Goal: Transaction & Acquisition: Purchase product/service

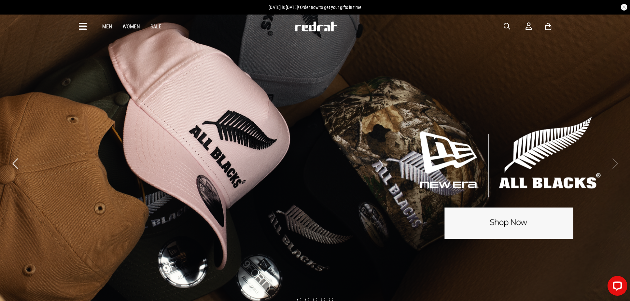
click at [132, 24] on link "Women" at bounding box center [131, 26] width 17 height 6
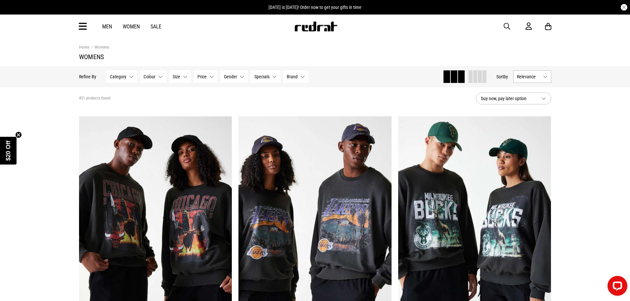
click at [132, 80] on button "Category None selected" at bounding box center [121, 76] width 31 height 13
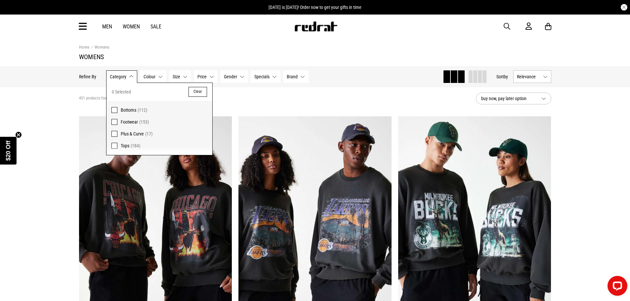
click at [114, 120] on span at bounding box center [114, 122] width 6 height 6
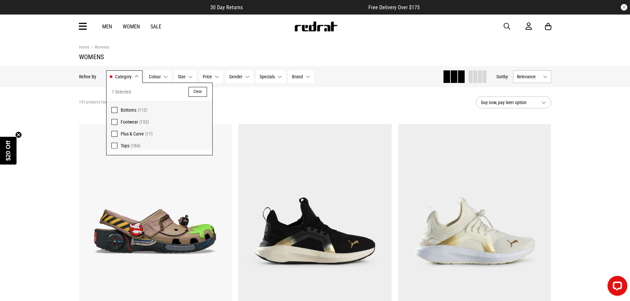
click at [543, 103] on button "buy now, pay later option" at bounding box center [513, 103] width 75 height 12
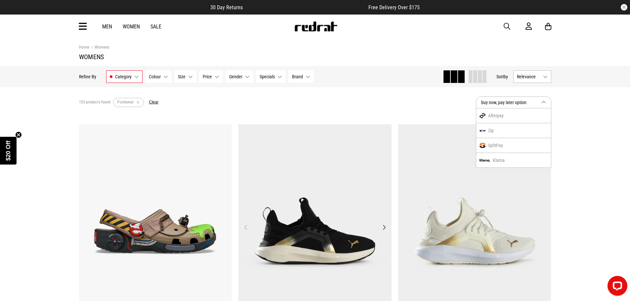
click at [351, 154] on img at bounding box center [314, 231] width 153 height 214
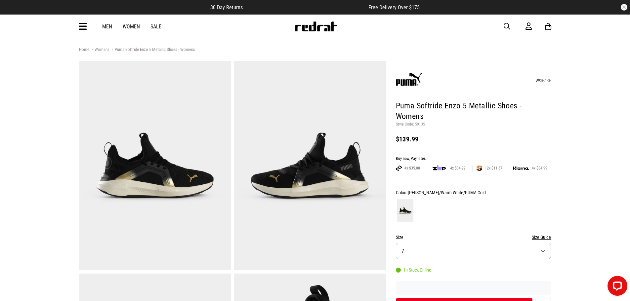
click at [507, 26] on span "button" at bounding box center [507, 26] width 7 height 8
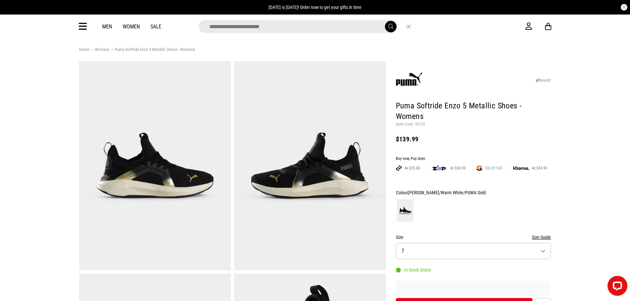
click at [229, 28] on input "search" at bounding box center [298, 26] width 199 height 13
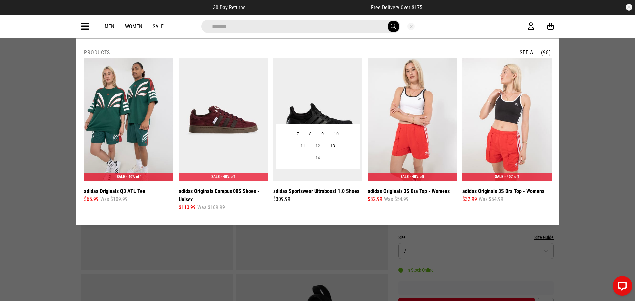
type input "*******"
click at [319, 117] on img at bounding box center [317, 119] width 89 height 123
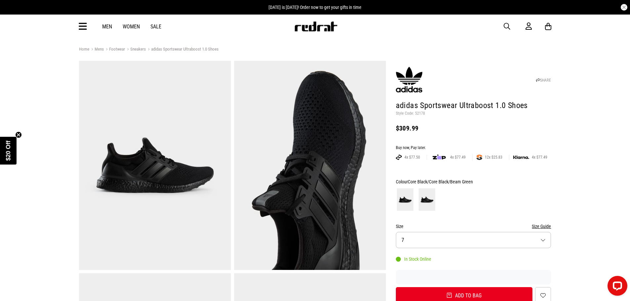
click at [132, 27] on link "Women" at bounding box center [131, 26] width 17 height 6
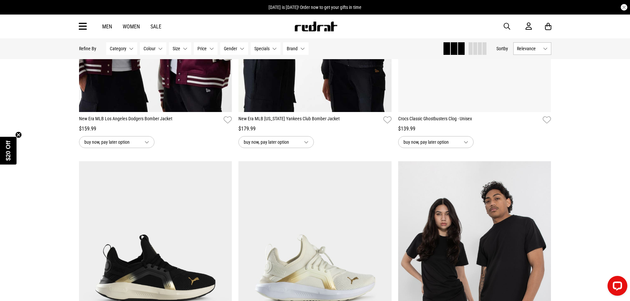
click at [131, 48] on button "Category None selected" at bounding box center [121, 48] width 31 height 13
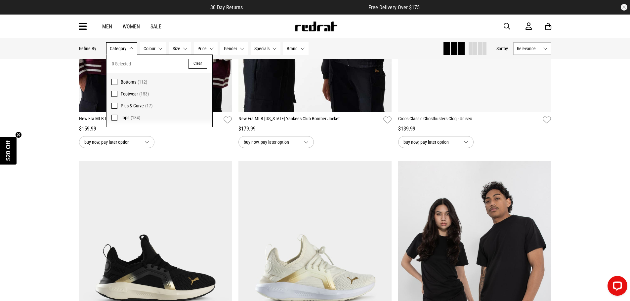
click at [112, 93] on span at bounding box center [114, 94] width 6 height 6
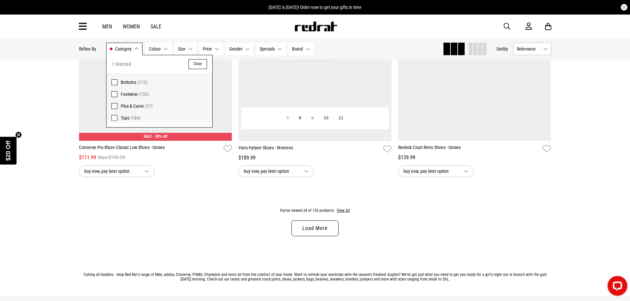
scroll to position [2044, 0]
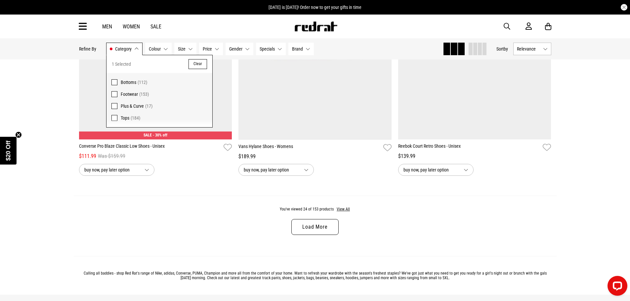
click at [307, 231] on link "Load More" at bounding box center [314, 227] width 47 height 16
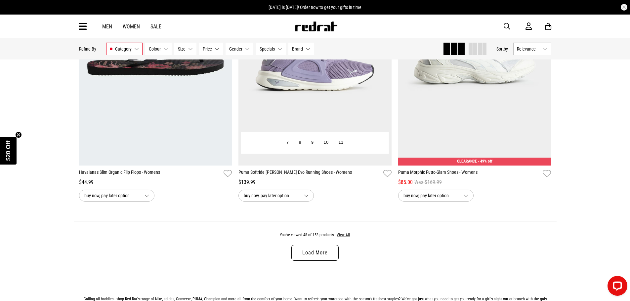
scroll to position [4128, 0]
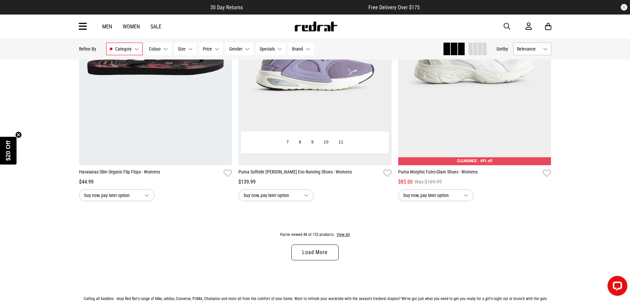
click at [313, 76] on img at bounding box center [314, 58] width 153 height 214
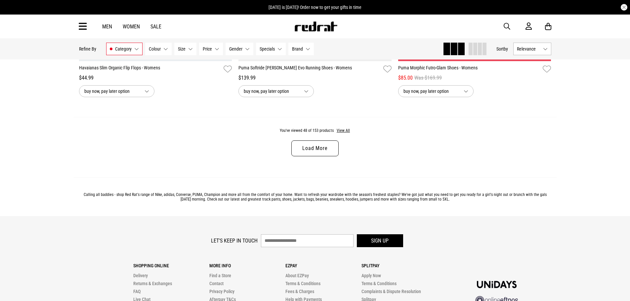
scroll to position [2185, 0]
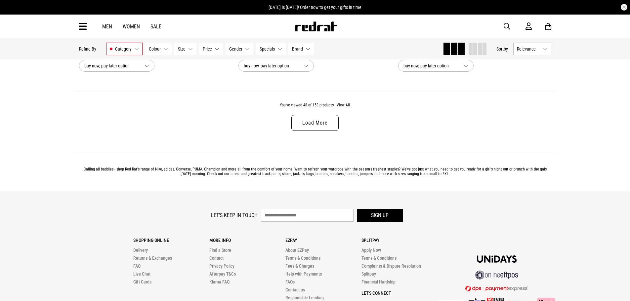
click at [319, 127] on link "Load More" at bounding box center [314, 123] width 47 height 16
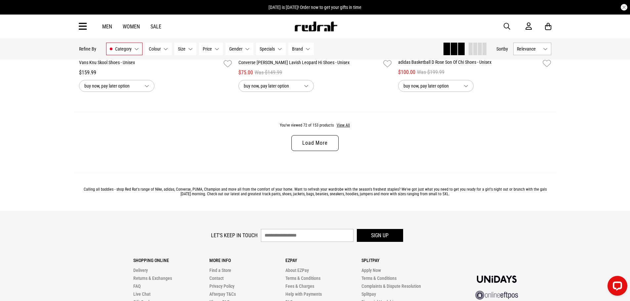
scroll to position [4297, 0]
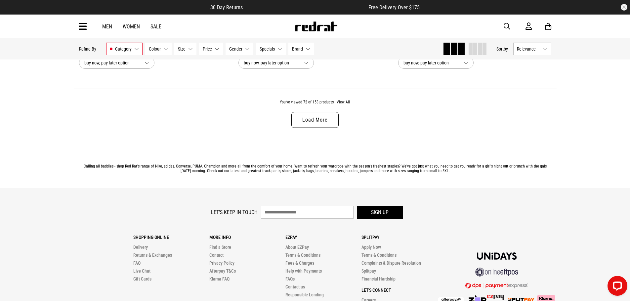
click at [306, 126] on link "Load More" at bounding box center [314, 120] width 47 height 16
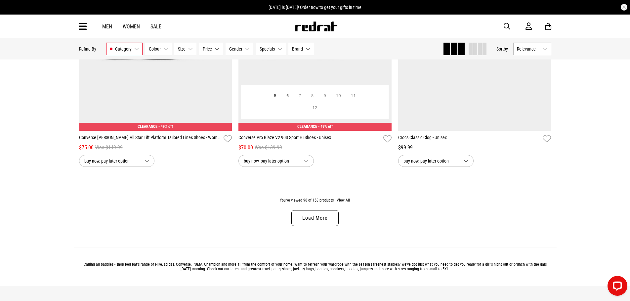
scroll to position [6315, 0]
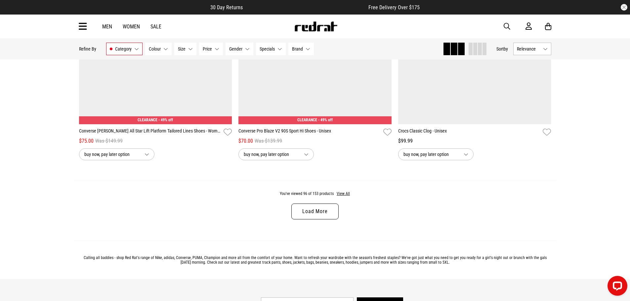
click at [307, 218] on link "Load More" at bounding box center [314, 212] width 47 height 16
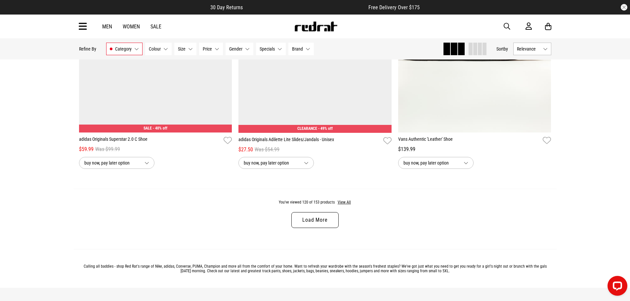
scroll to position [8431, 0]
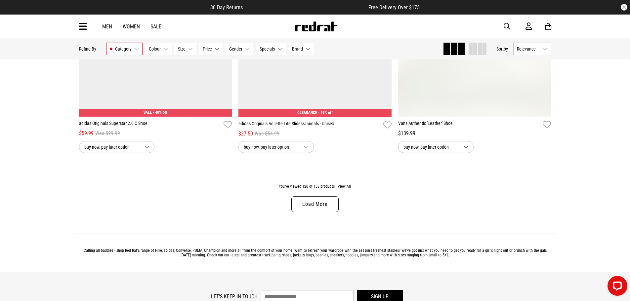
click at [313, 212] on link "Load More" at bounding box center [314, 204] width 47 height 16
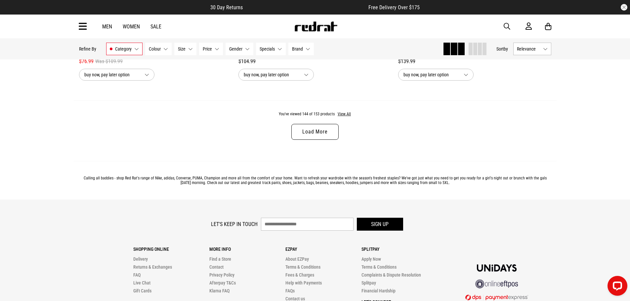
scroll to position [10614, 0]
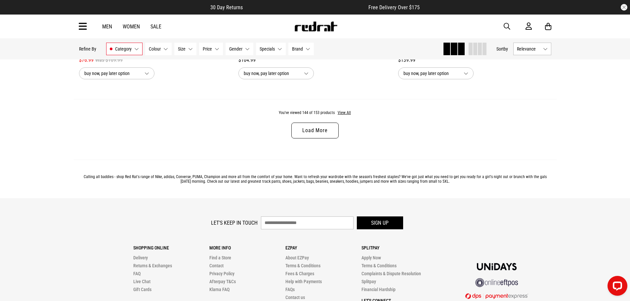
click at [315, 139] on link "Load More" at bounding box center [314, 131] width 47 height 16
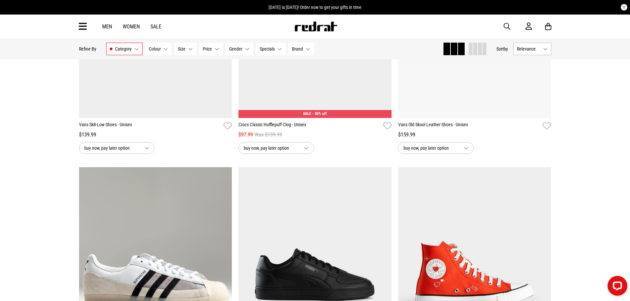
scroll to position [10780, 0]
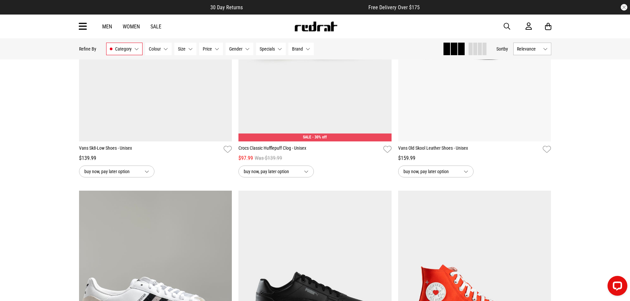
click at [307, 49] on button "Brand None selected" at bounding box center [300, 49] width 25 height 13
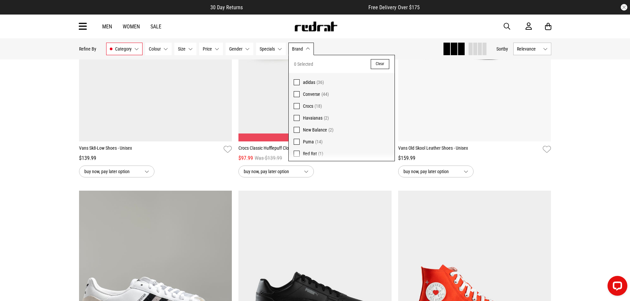
click at [296, 128] on span at bounding box center [297, 130] width 6 height 6
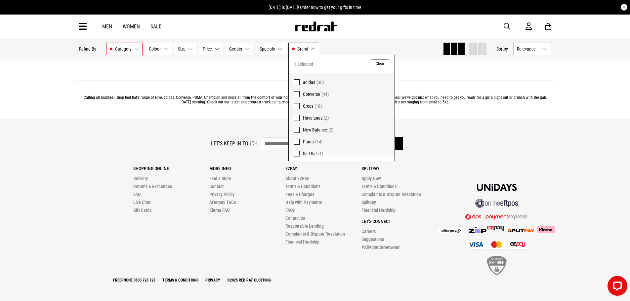
scroll to position [475, 0]
click at [299, 154] on span at bounding box center [297, 154] width 6 height 6
click at [296, 130] on span at bounding box center [297, 130] width 6 height 6
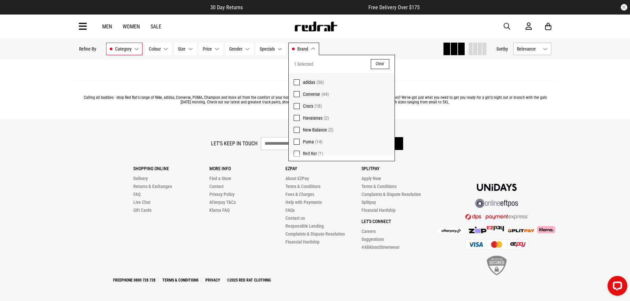
click at [296, 81] on span at bounding box center [297, 82] width 6 height 6
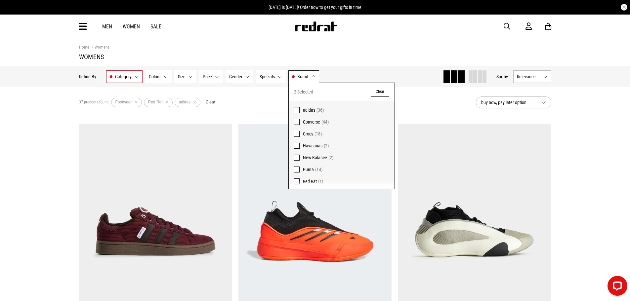
click at [411, 105] on div "37 products found Active Filters Footwear Red Rat adidas Clear" at bounding box center [275, 103] width 392 height 20
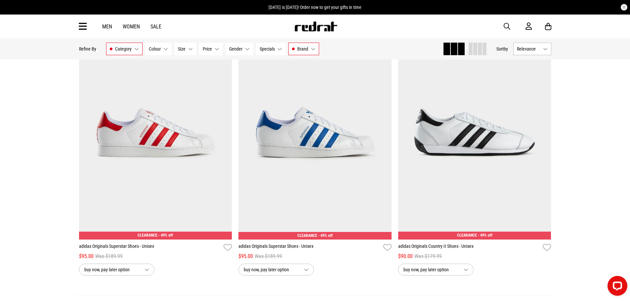
scroll to position [1951, 0]
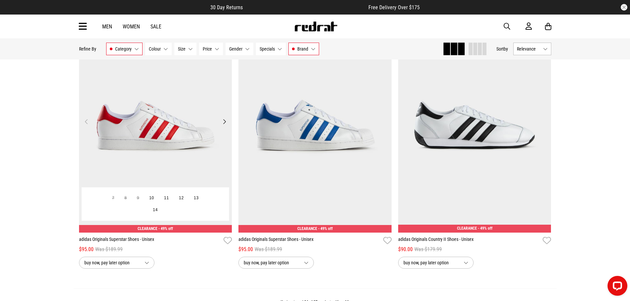
click at [131, 125] on img at bounding box center [155, 126] width 153 height 214
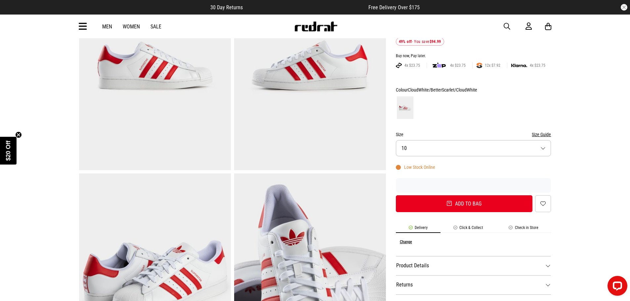
scroll to position [99, 0]
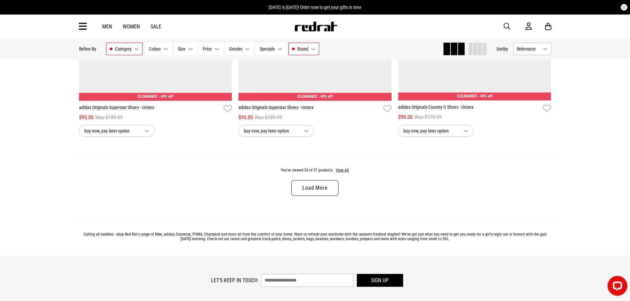
click at [311, 191] on link "Load More" at bounding box center [314, 188] width 47 height 16
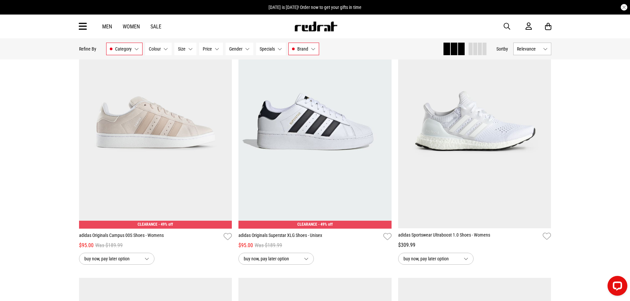
scroll to position [2210, 0]
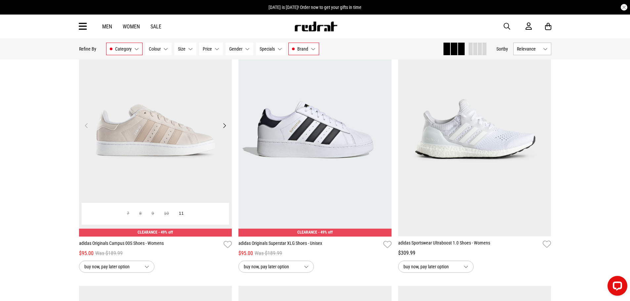
click at [155, 137] on img at bounding box center [155, 129] width 153 height 214
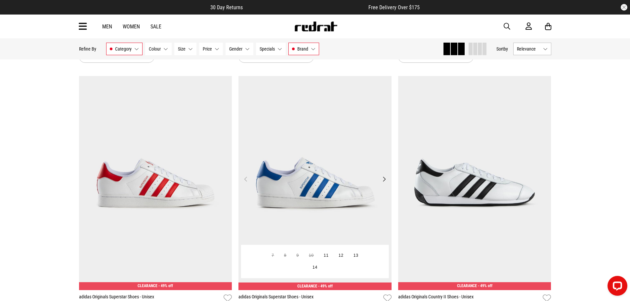
scroll to position [2017, 0]
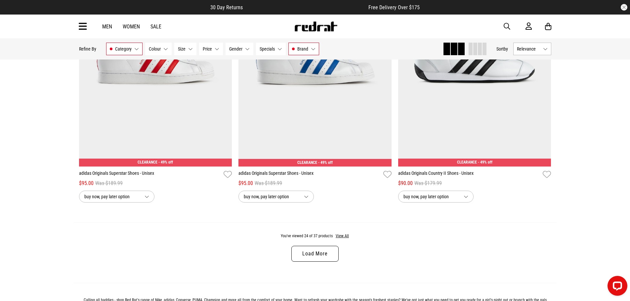
click at [311, 261] on link "Load More" at bounding box center [314, 254] width 47 height 16
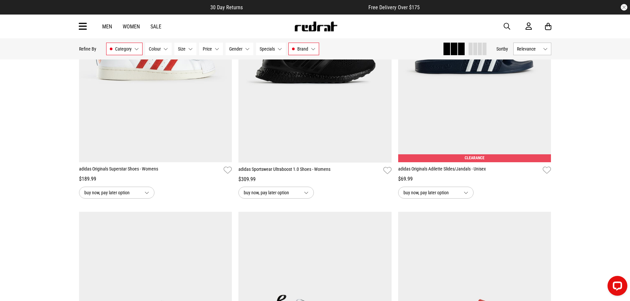
scroll to position [2481, 0]
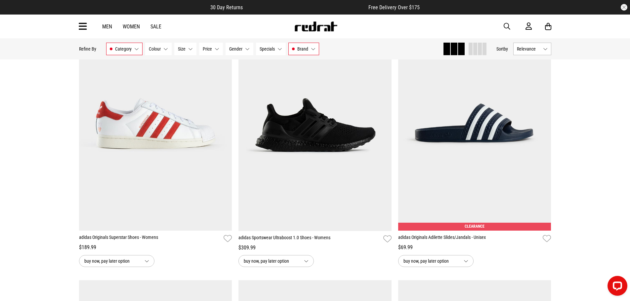
click at [106, 23] on div "Men Women Sale Sign in New Back Footwear Back Mens Back Womens Back Youth & Kid…" at bounding box center [315, 27] width 483 height 24
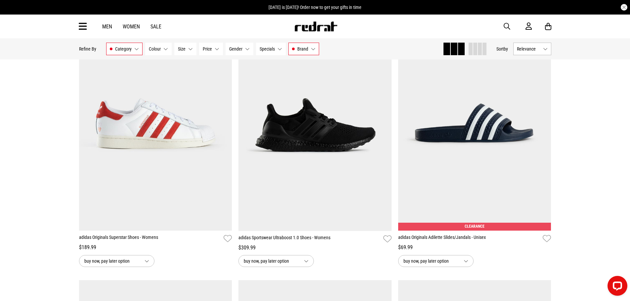
click at [106, 26] on link "Men" at bounding box center [107, 26] width 10 height 6
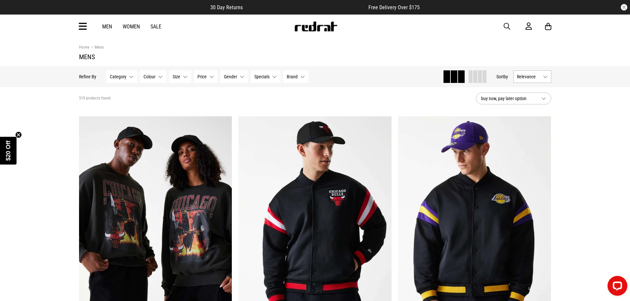
click at [130, 76] on button "Category None selected" at bounding box center [121, 76] width 31 height 13
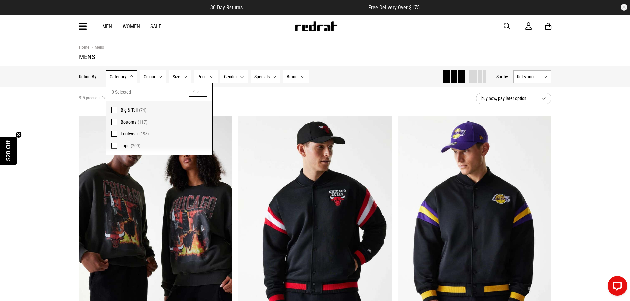
click at [115, 134] on span at bounding box center [114, 134] width 6 height 6
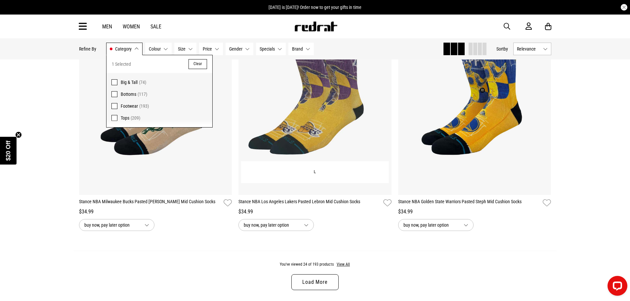
scroll to position [2084, 0]
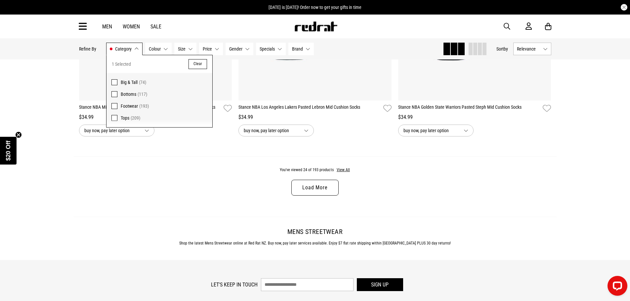
click at [317, 188] on link "Load More" at bounding box center [314, 188] width 47 height 16
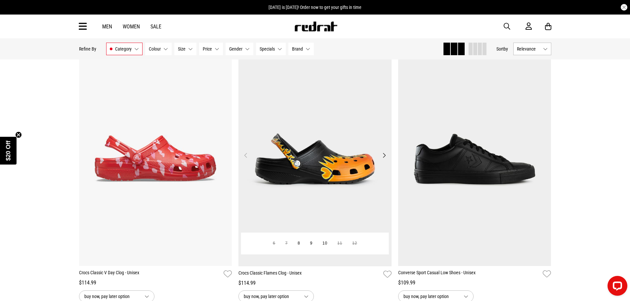
scroll to position [3241, 0]
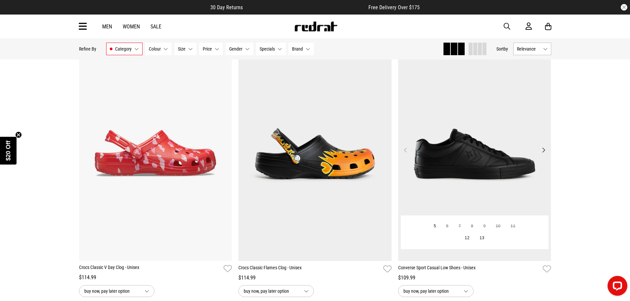
click at [472, 147] on img at bounding box center [474, 154] width 153 height 214
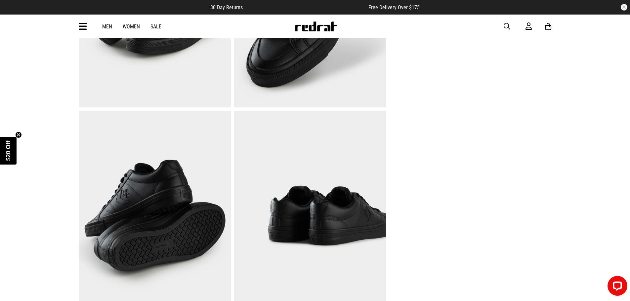
scroll to position [364, 0]
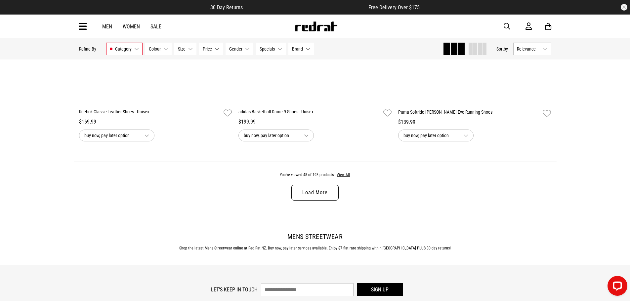
scroll to position [2125, 0]
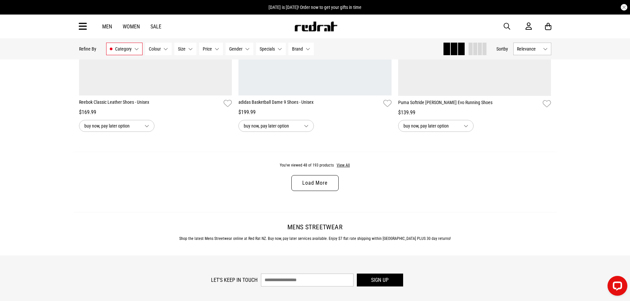
click at [327, 180] on link "Load More" at bounding box center [314, 183] width 47 height 16
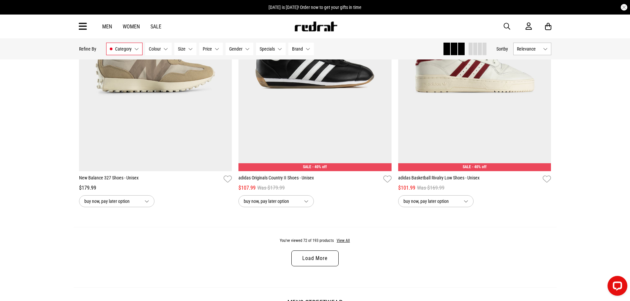
scroll to position [4209, 0]
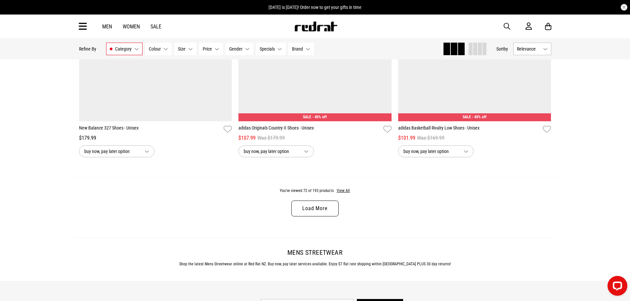
click at [318, 212] on link "Load More" at bounding box center [314, 209] width 47 height 16
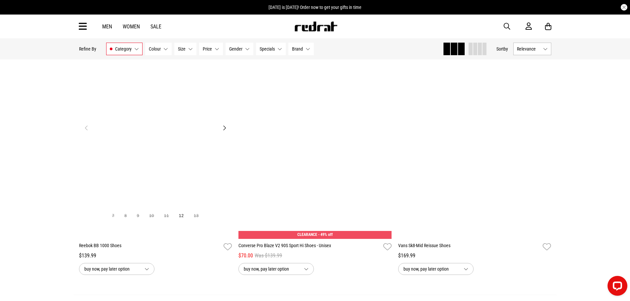
scroll to position [6226, 0]
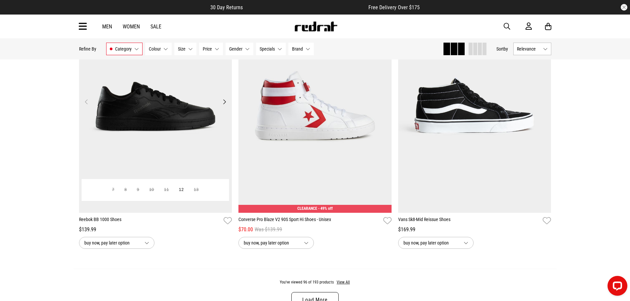
click at [184, 123] on img at bounding box center [155, 106] width 153 height 214
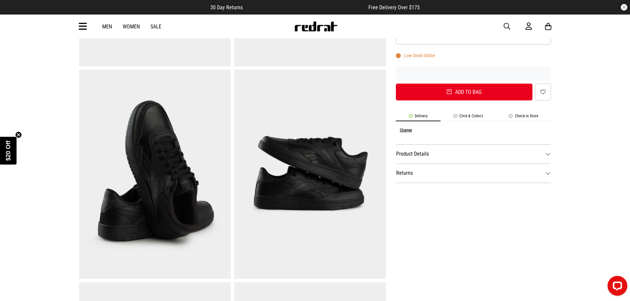
scroll to position [165, 0]
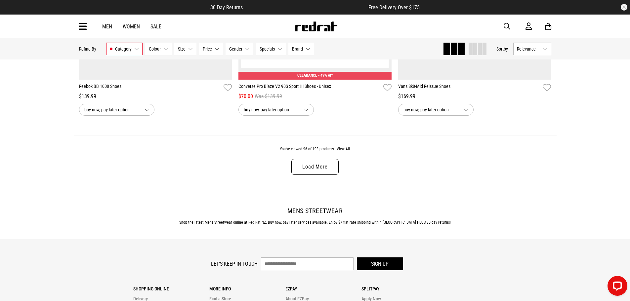
scroll to position [2168, 0]
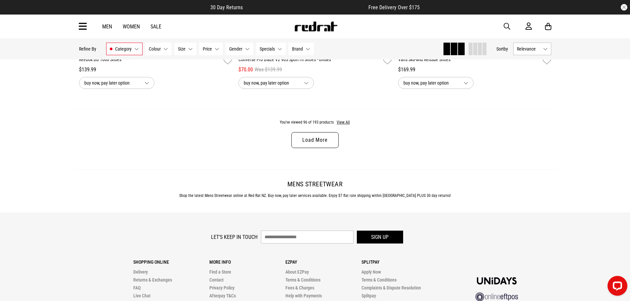
click at [313, 145] on link "Load More" at bounding box center [314, 140] width 47 height 16
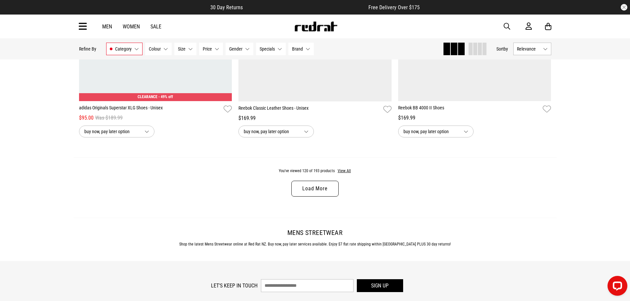
scroll to position [4251, 0]
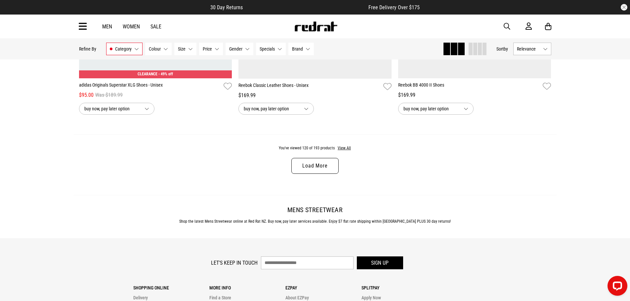
click at [317, 171] on link "Load More" at bounding box center [314, 166] width 47 height 16
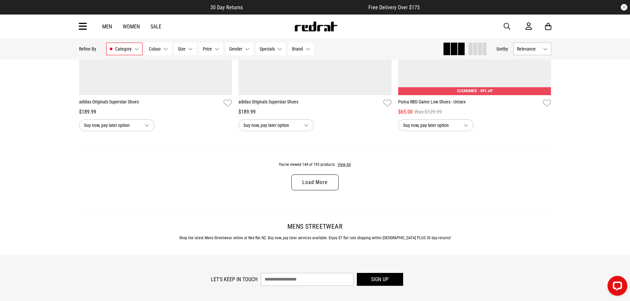
scroll to position [6368, 0]
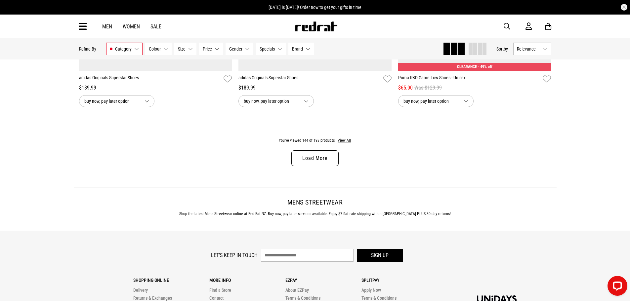
click at [317, 166] on link "Load More" at bounding box center [314, 158] width 47 height 16
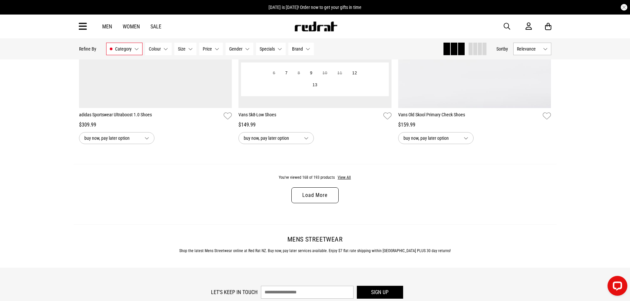
scroll to position [8452, 0]
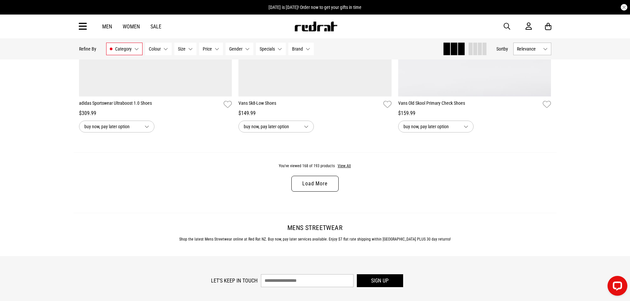
click at [318, 188] on link "Load More" at bounding box center [314, 184] width 47 height 16
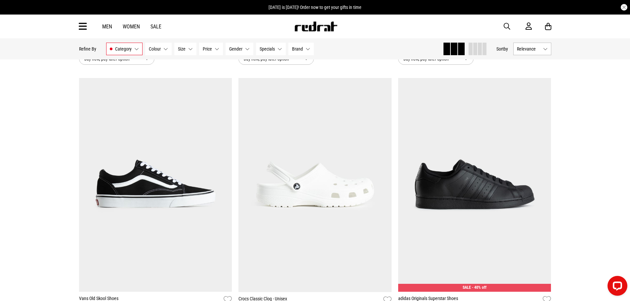
scroll to position [9113, 0]
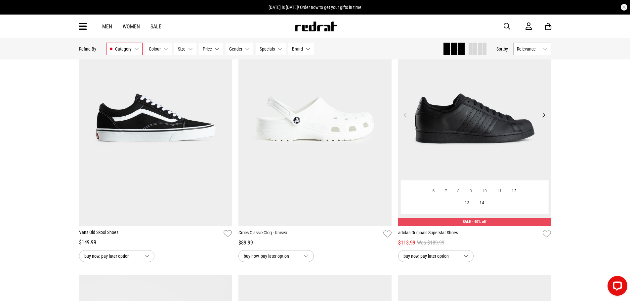
click at [469, 139] on img at bounding box center [474, 119] width 153 height 214
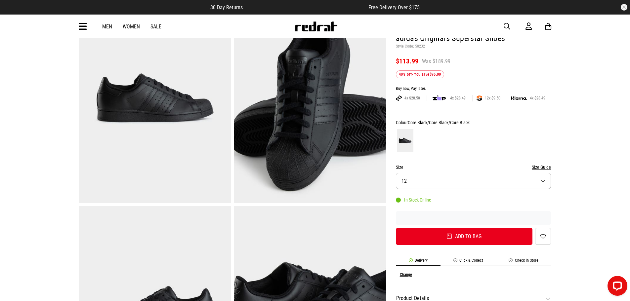
scroll to position [66, 0]
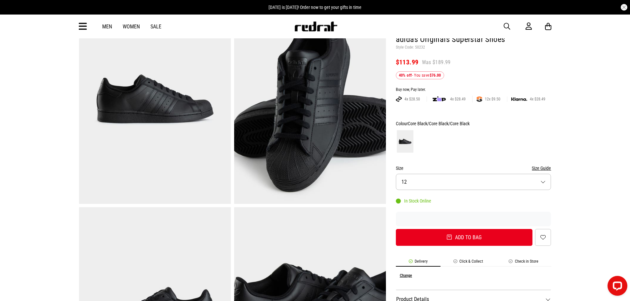
click at [543, 180] on button "Size 12" at bounding box center [473, 182] width 155 height 16
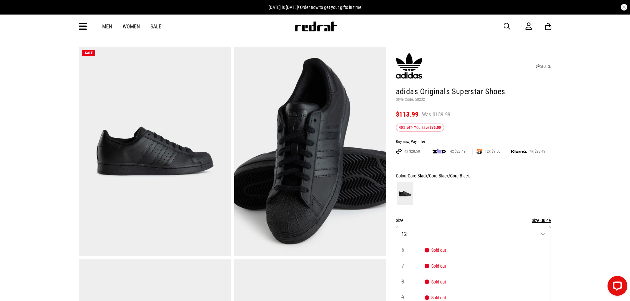
scroll to position [0, 0]
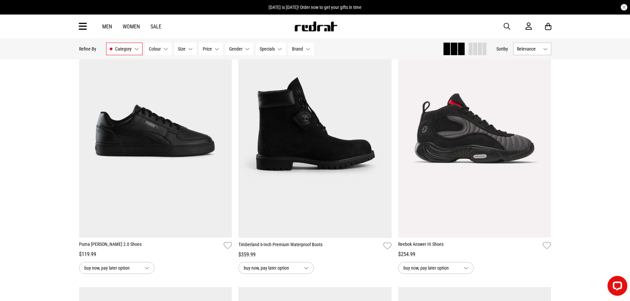
scroll to position [1720, 0]
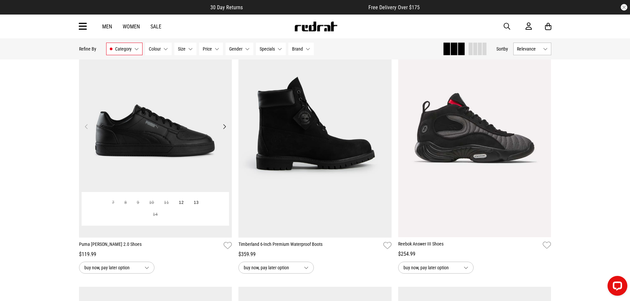
click at [197, 152] on img at bounding box center [155, 130] width 153 height 214
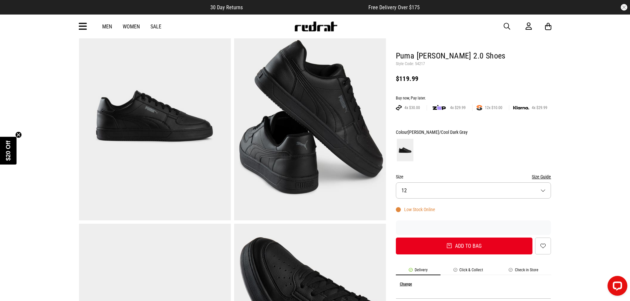
scroll to position [33, 0]
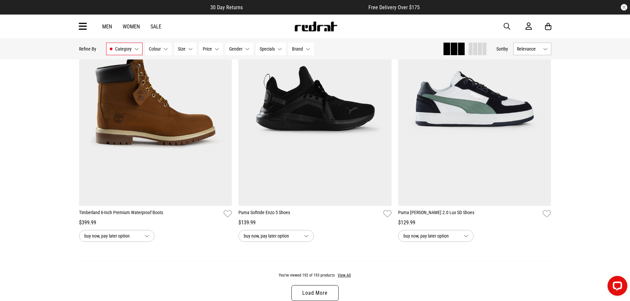
scroll to position [2083, 0]
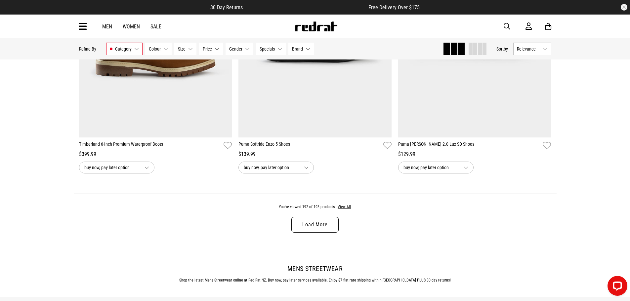
click at [318, 227] on link "Load More" at bounding box center [314, 225] width 47 height 16
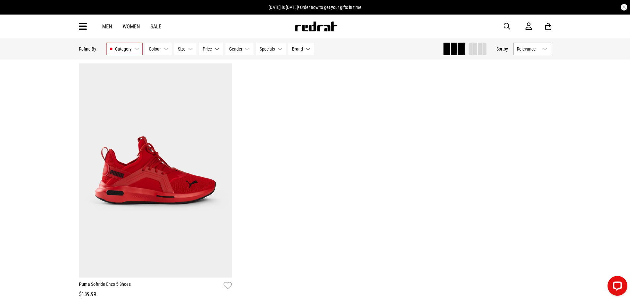
scroll to position [2216, 0]
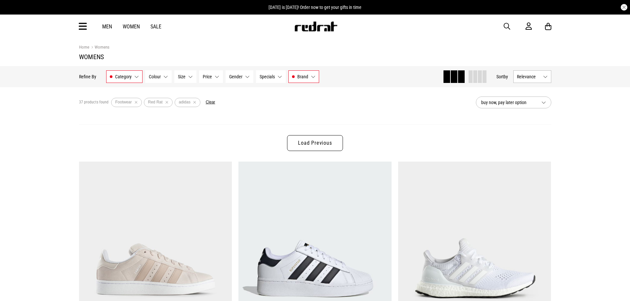
click at [155, 25] on link "Sale" at bounding box center [155, 26] width 11 height 6
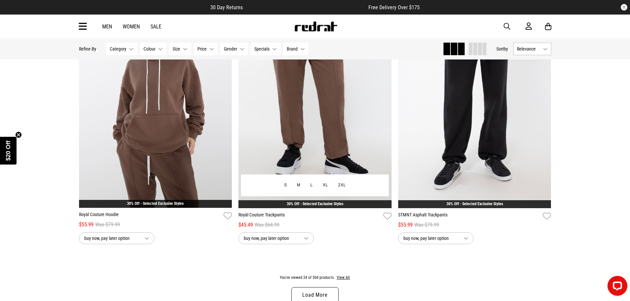
scroll to position [2051, 0]
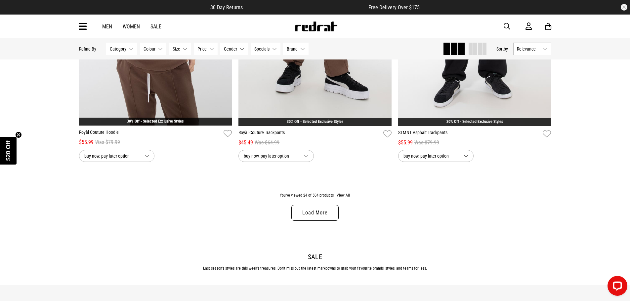
click at [309, 216] on link "Load More" at bounding box center [314, 213] width 47 height 16
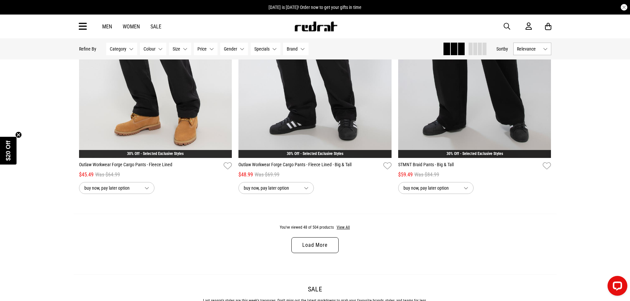
scroll to position [4167, 0]
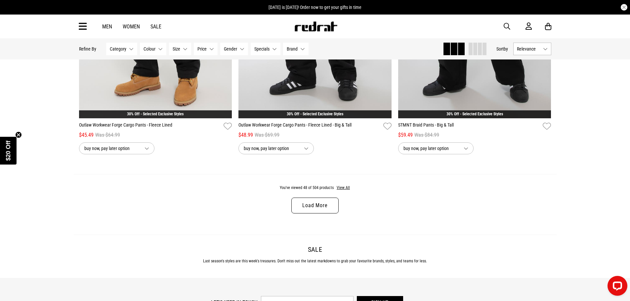
click at [326, 210] on link "Load More" at bounding box center [314, 206] width 47 height 16
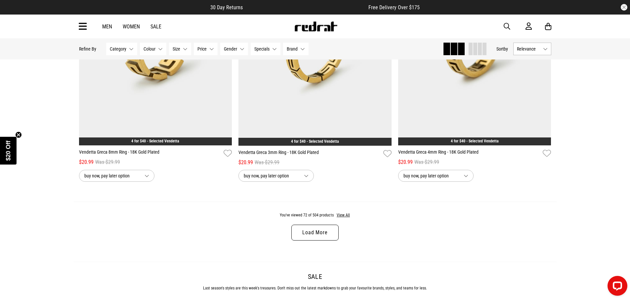
scroll to position [6251, 0]
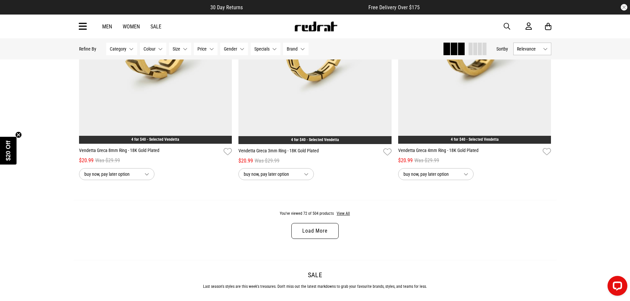
click at [319, 235] on link "Load More" at bounding box center [314, 231] width 47 height 16
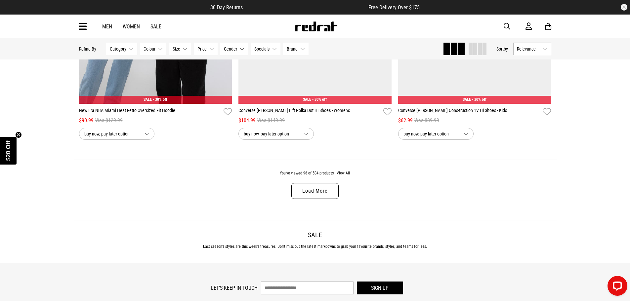
scroll to position [8401, 0]
click at [325, 199] on link "Load More" at bounding box center [314, 191] width 47 height 16
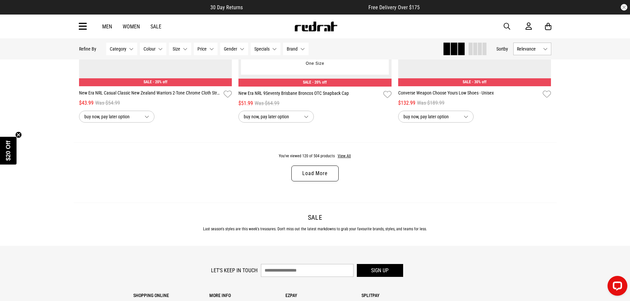
scroll to position [10550, 0]
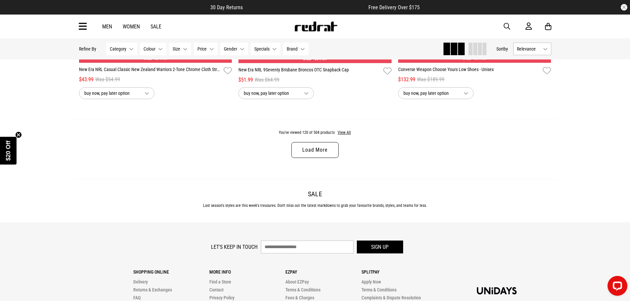
click at [313, 158] on link "Load More" at bounding box center [314, 150] width 47 height 16
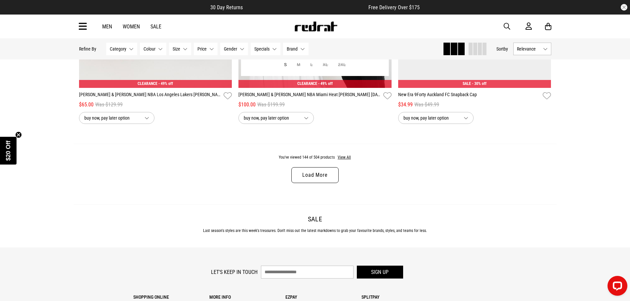
scroll to position [12667, 0]
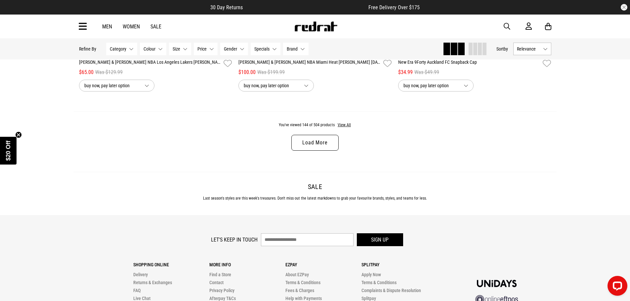
click at [319, 151] on link "Load More" at bounding box center [314, 143] width 47 height 16
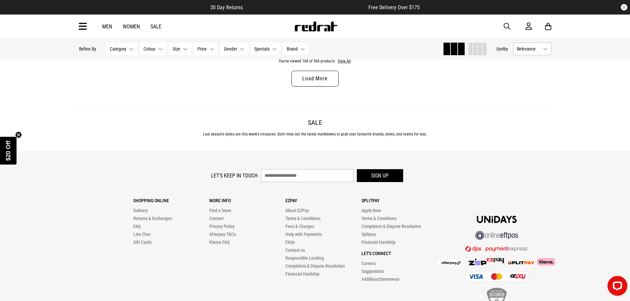
scroll to position [14850, 0]
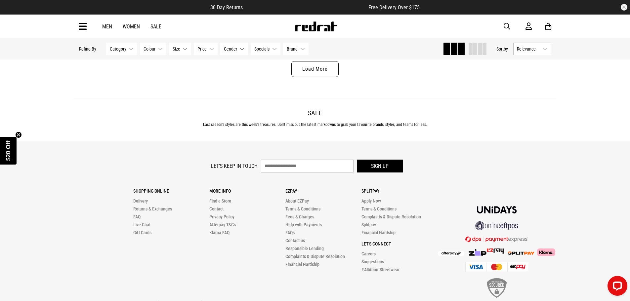
click at [317, 77] on link "Load More" at bounding box center [314, 69] width 47 height 16
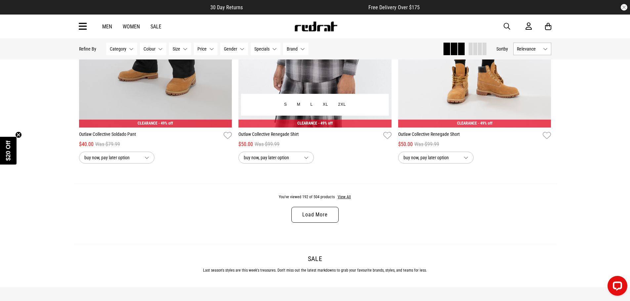
scroll to position [16867, 0]
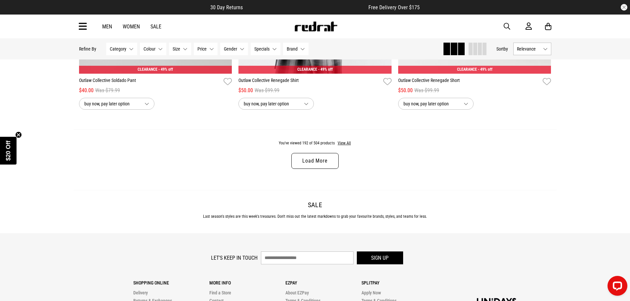
click at [316, 169] on link "Load More" at bounding box center [314, 161] width 47 height 16
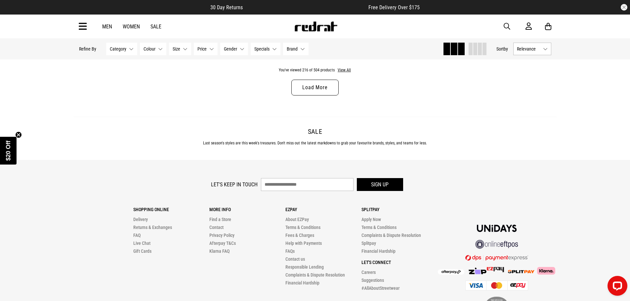
scroll to position [19050, 0]
click at [312, 95] on link "Load More" at bounding box center [314, 87] width 47 height 16
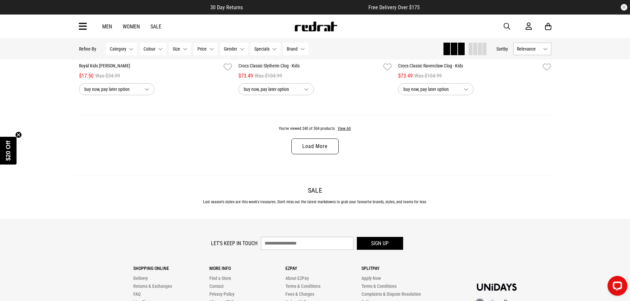
scroll to position [21101, 0]
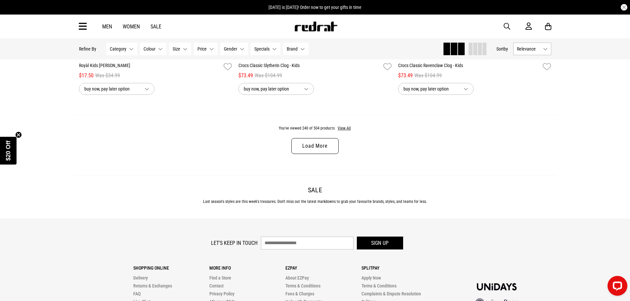
click at [326, 154] on link "Load More" at bounding box center [314, 146] width 47 height 16
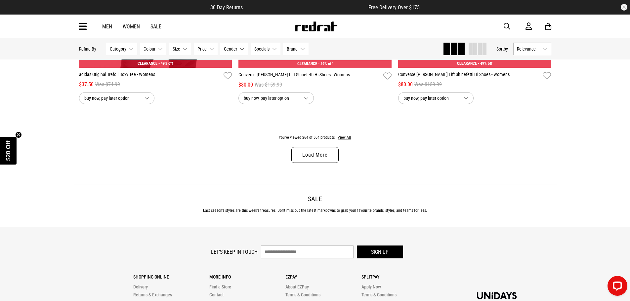
scroll to position [23217, 0]
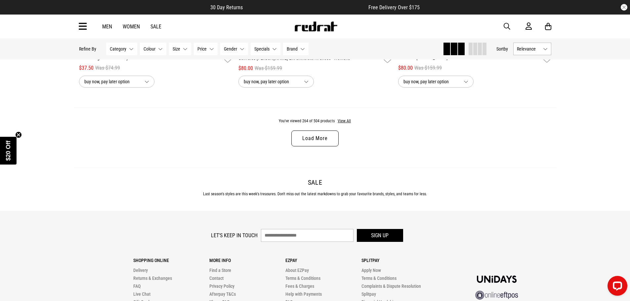
click at [323, 147] on link "Load More" at bounding box center [314, 139] width 47 height 16
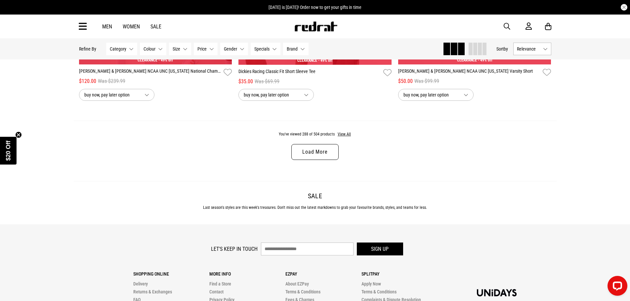
scroll to position [25286, 0]
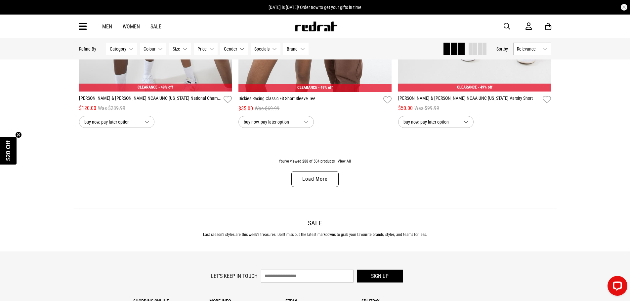
click at [314, 187] on link "Load More" at bounding box center [314, 179] width 47 height 16
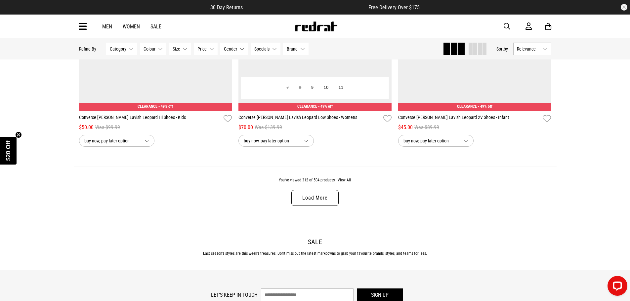
scroll to position [27403, 0]
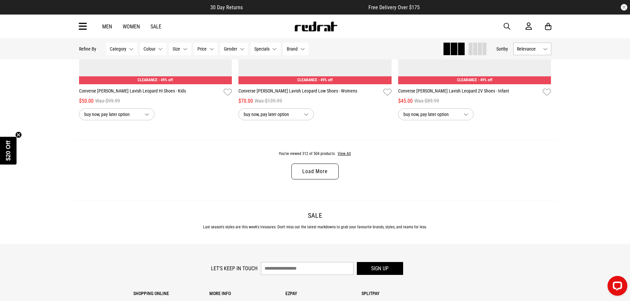
click at [322, 180] on link "Load More" at bounding box center [314, 172] width 47 height 16
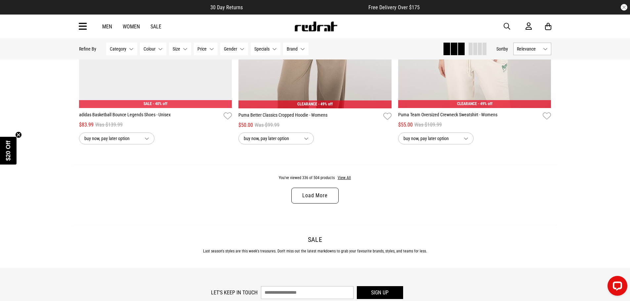
scroll to position [29520, 0]
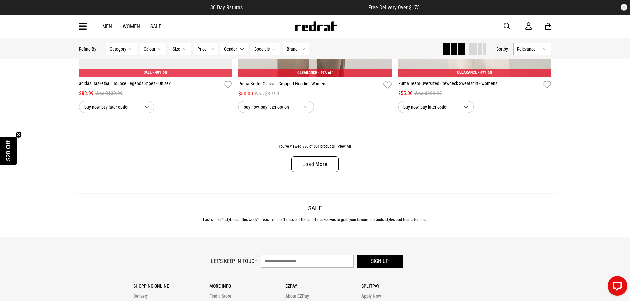
click at [326, 172] on link "Load More" at bounding box center [314, 164] width 47 height 16
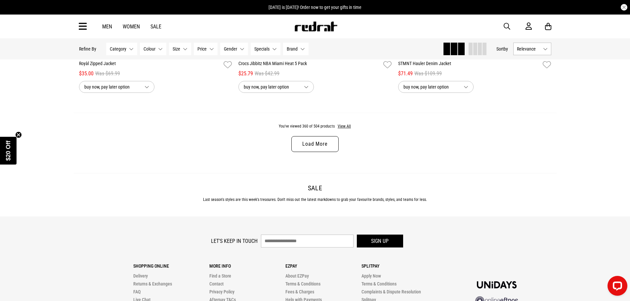
scroll to position [31669, 0]
